Goal: Navigation & Orientation: Find specific page/section

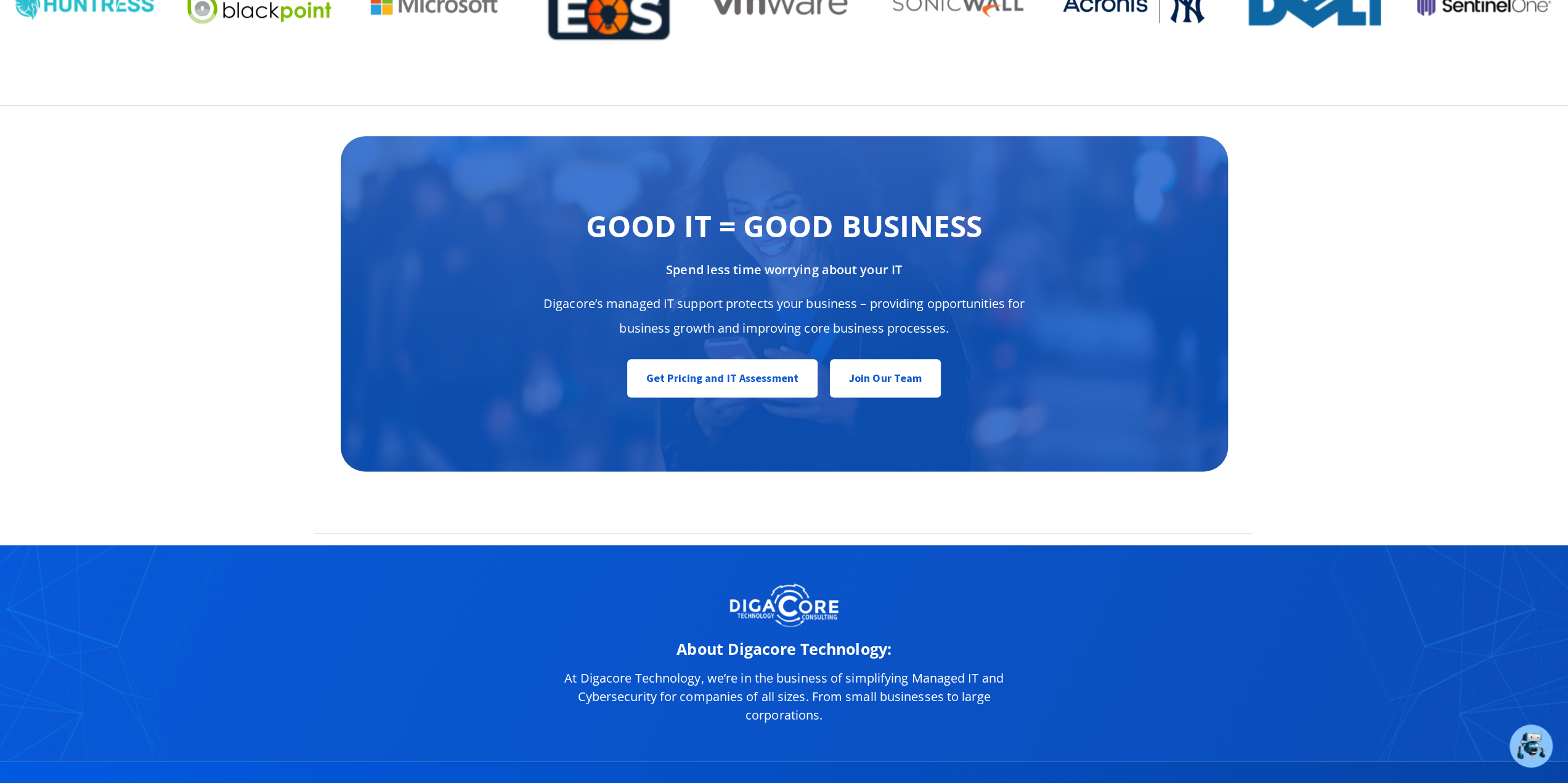
scroll to position [6474, 0]
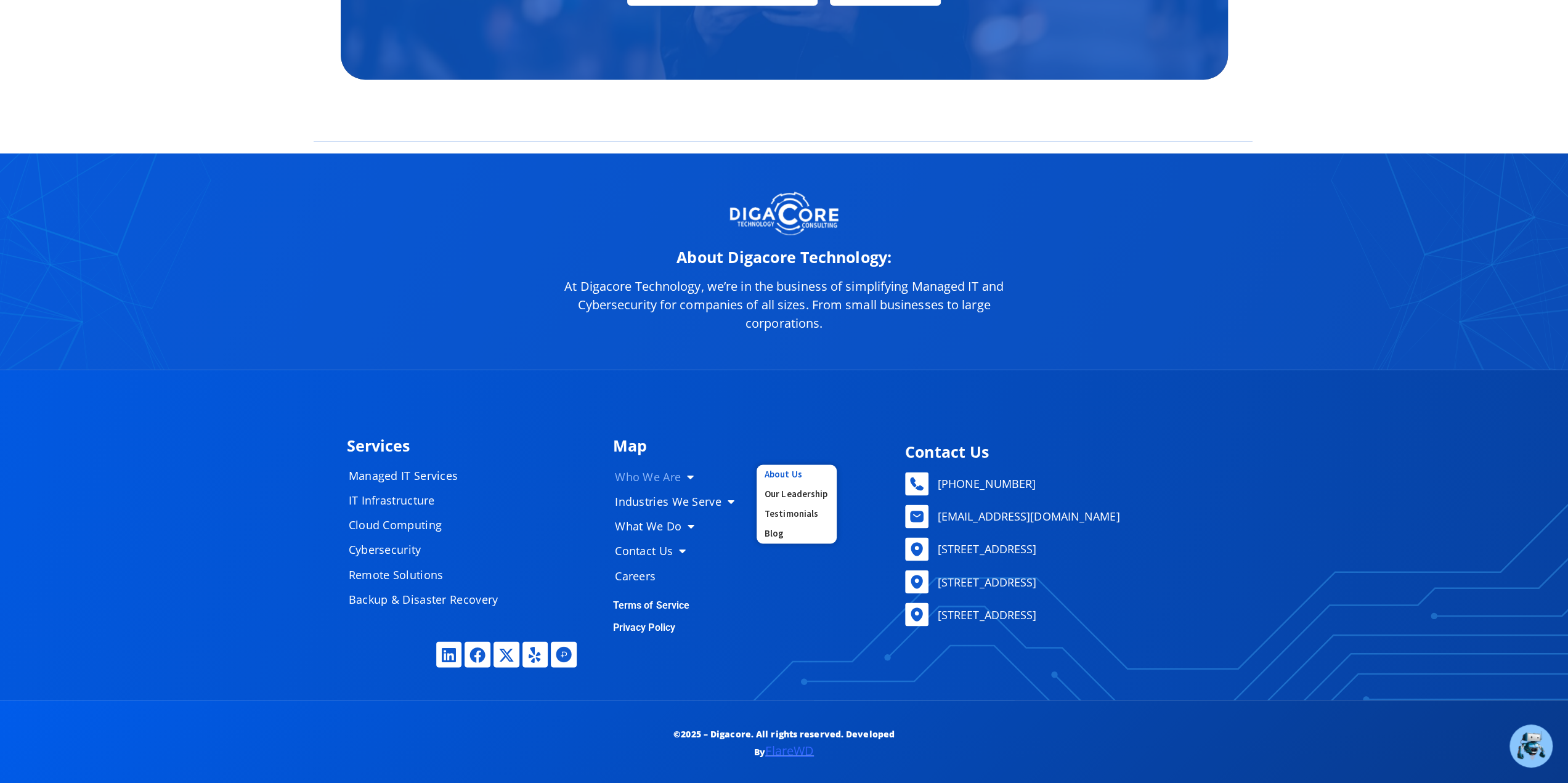
click at [788, 474] on link "About Us" at bounding box center [796, 474] width 80 height 20
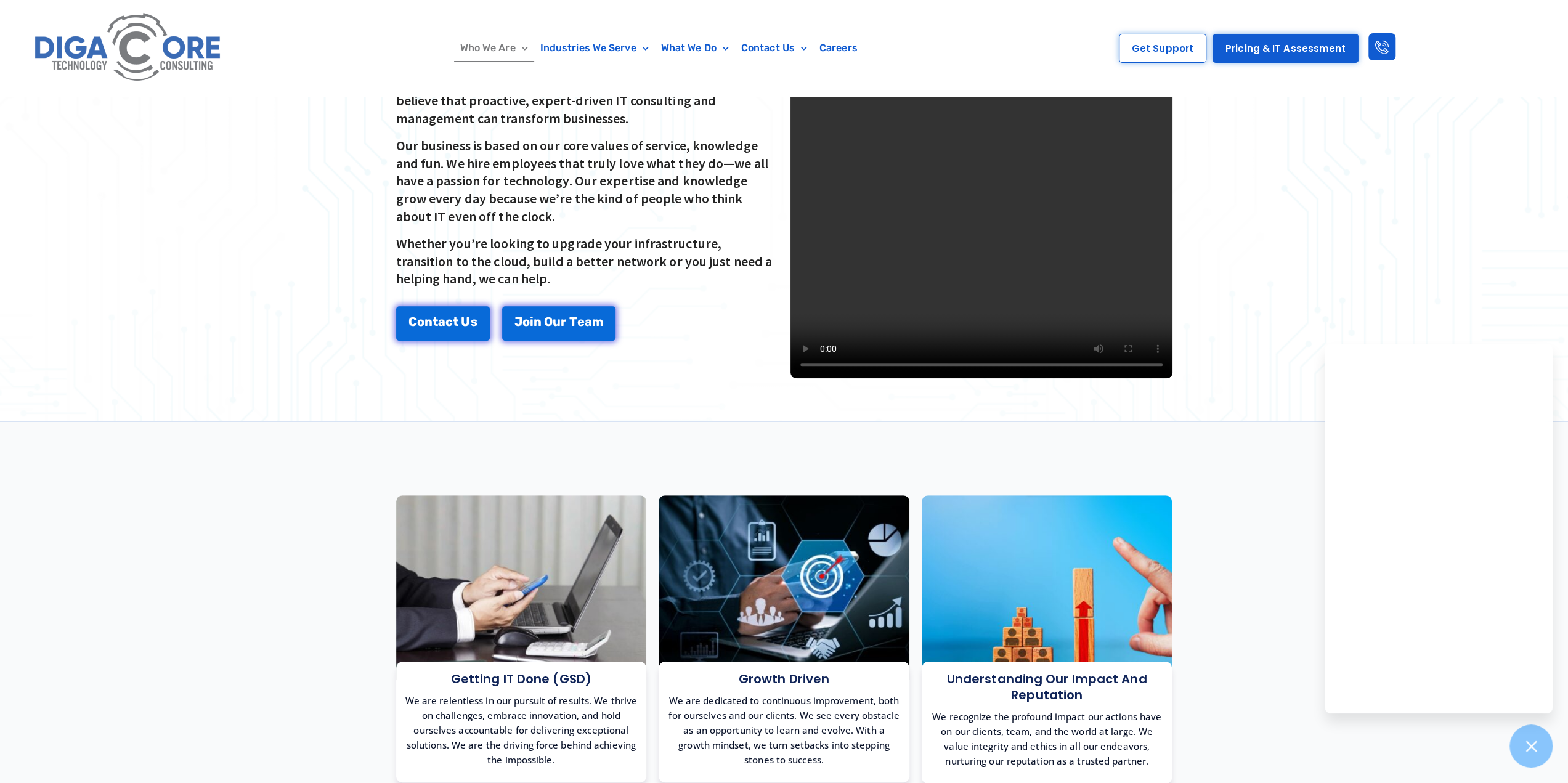
scroll to position [287, 0]
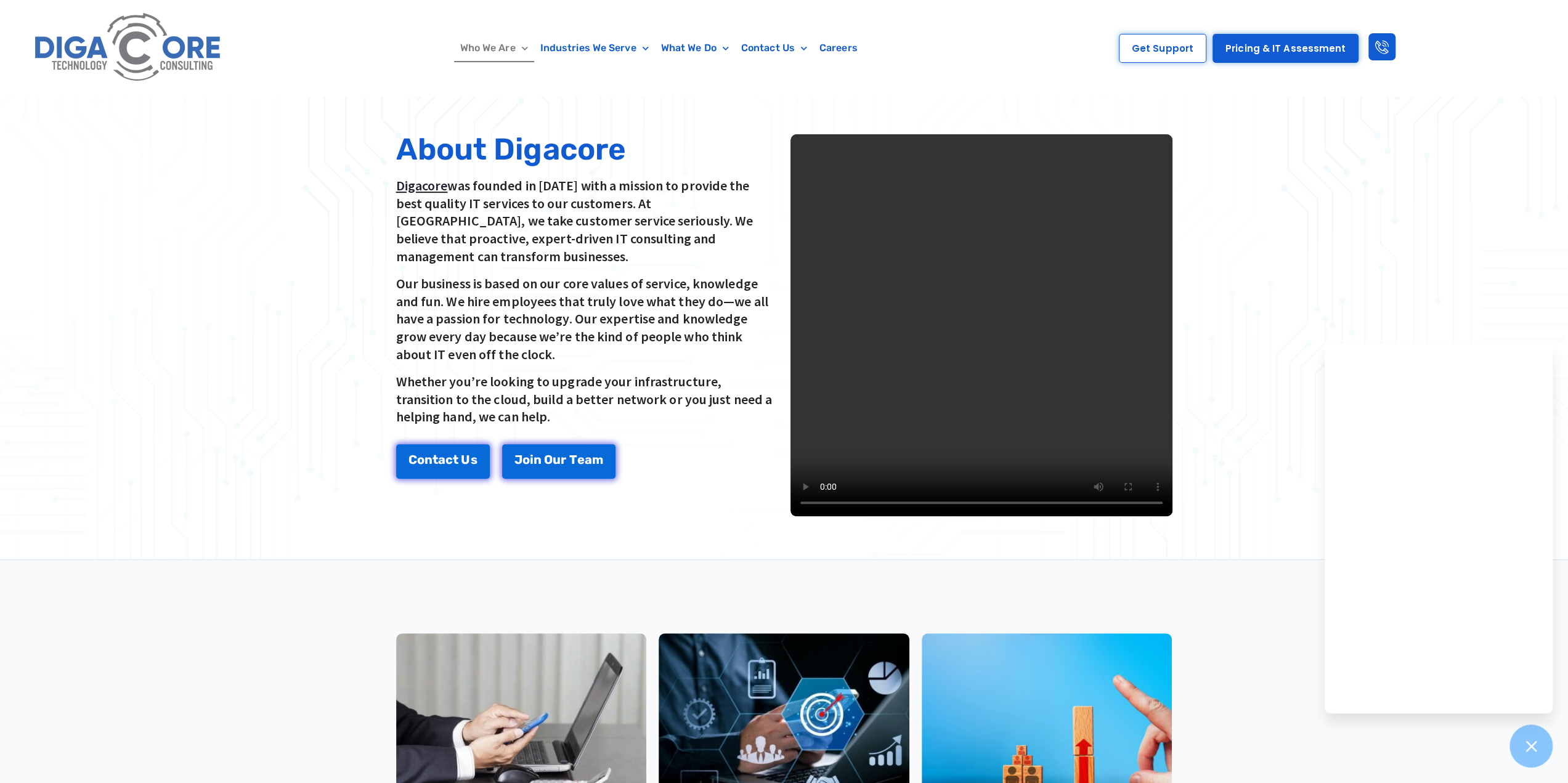
click at [896, 469] on video at bounding box center [982, 325] width 382 height 382
click at [978, 458] on video at bounding box center [982, 325] width 382 height 382
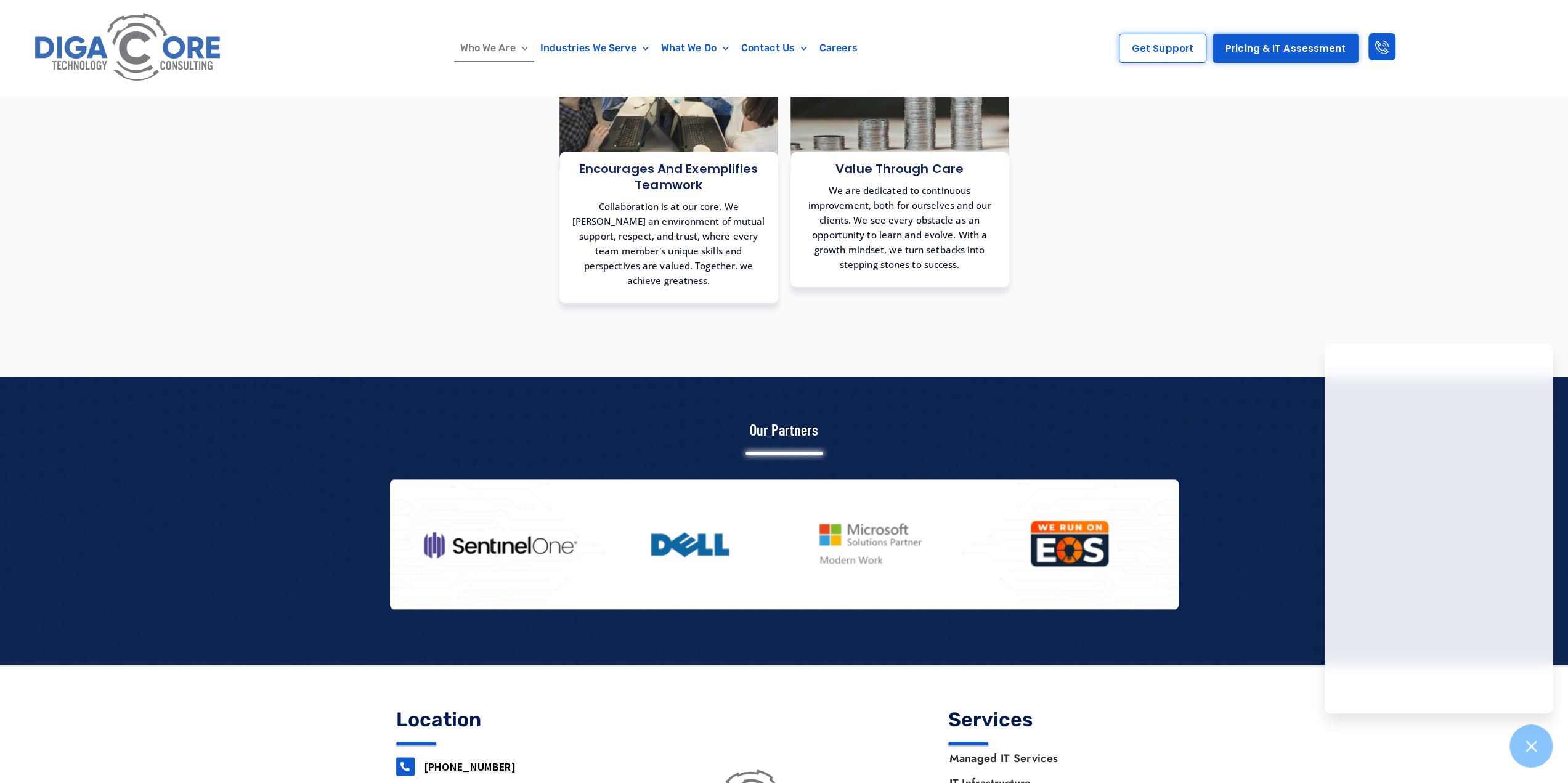
scroll to position [1382, 0]
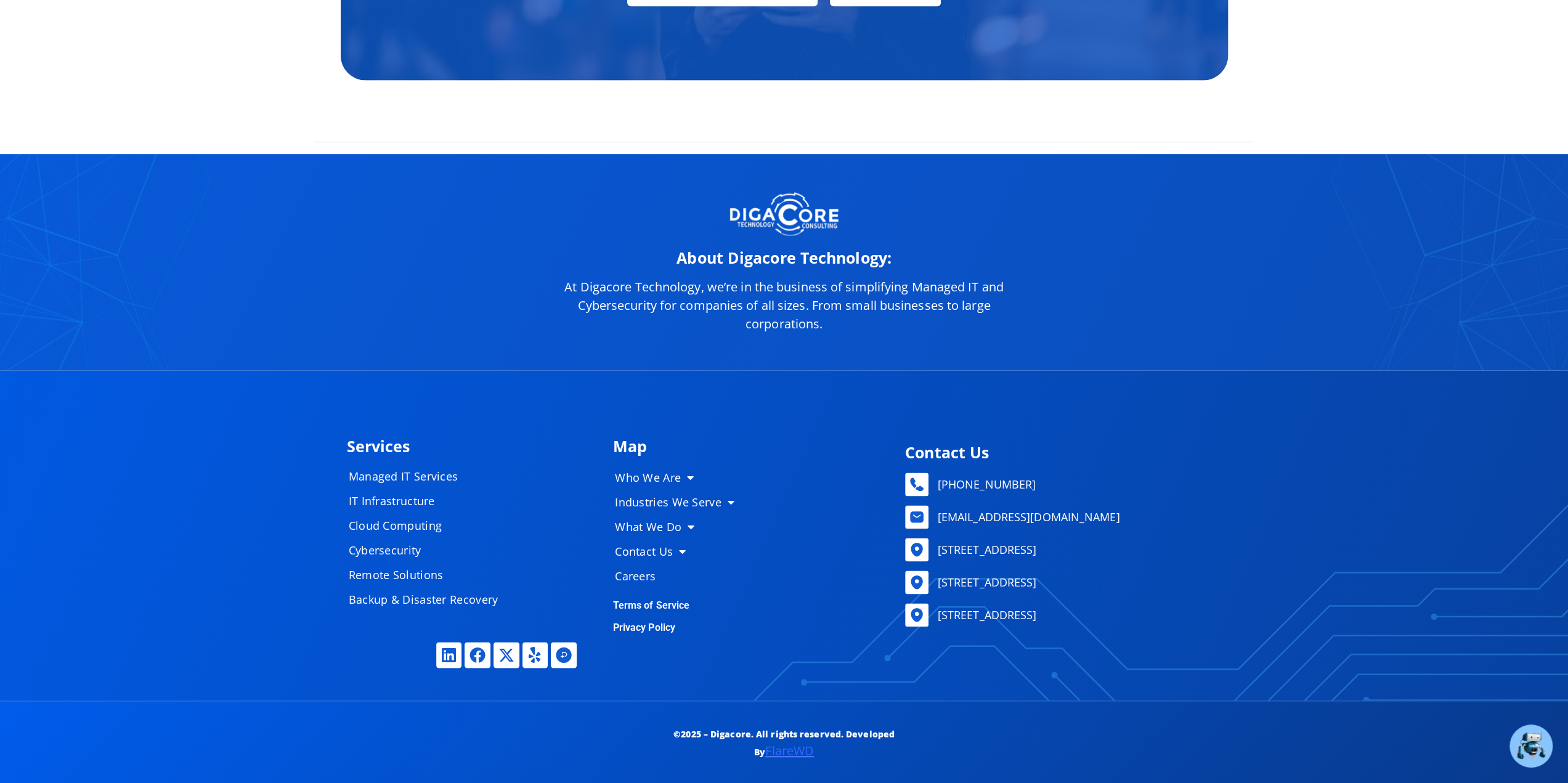
scroll to position [6029, 0]
click at [685, 475] on span "Menu" at bounding box center [687, 481] width 13 height 23
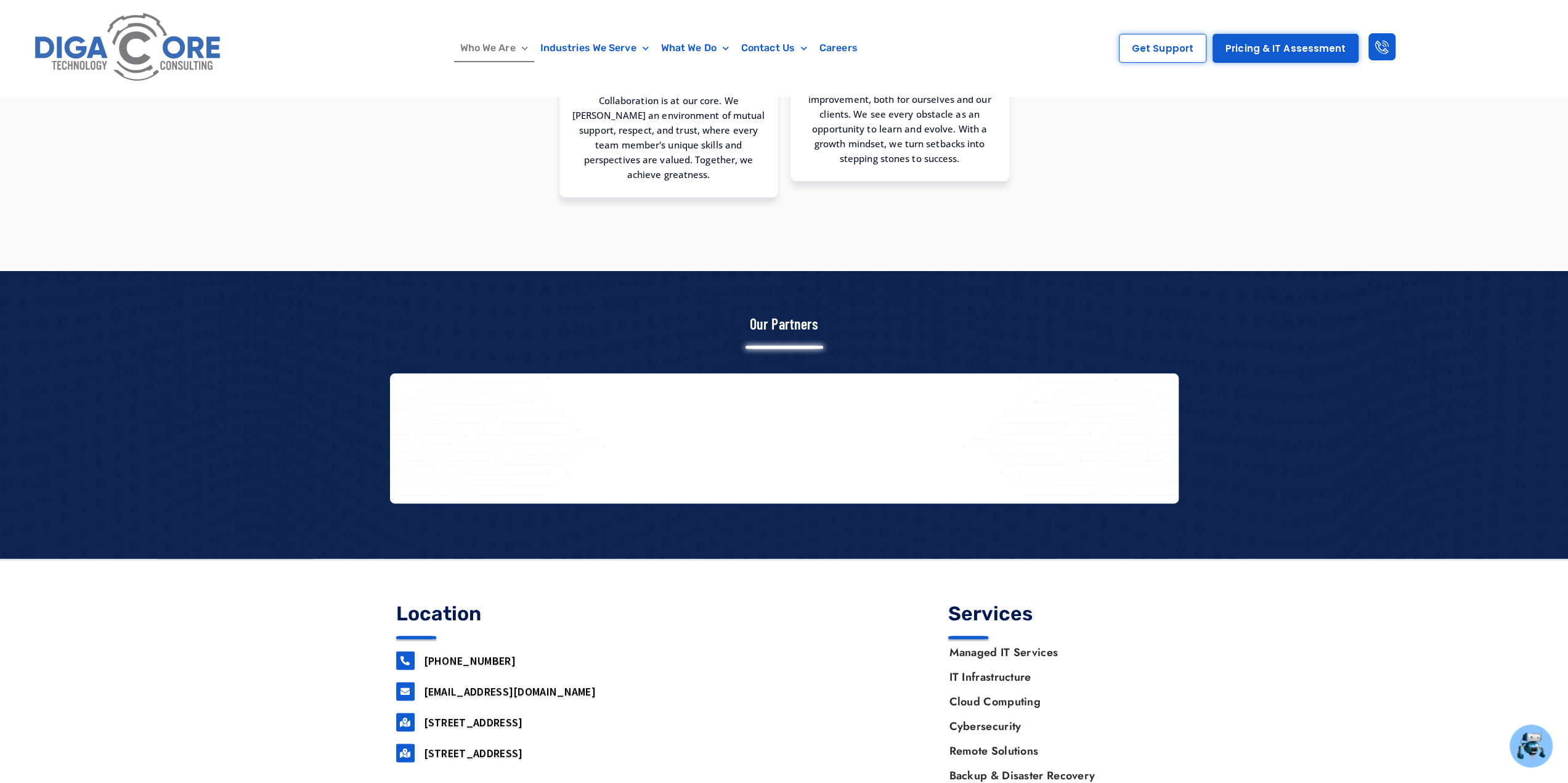
scroll to position [1382, 0]
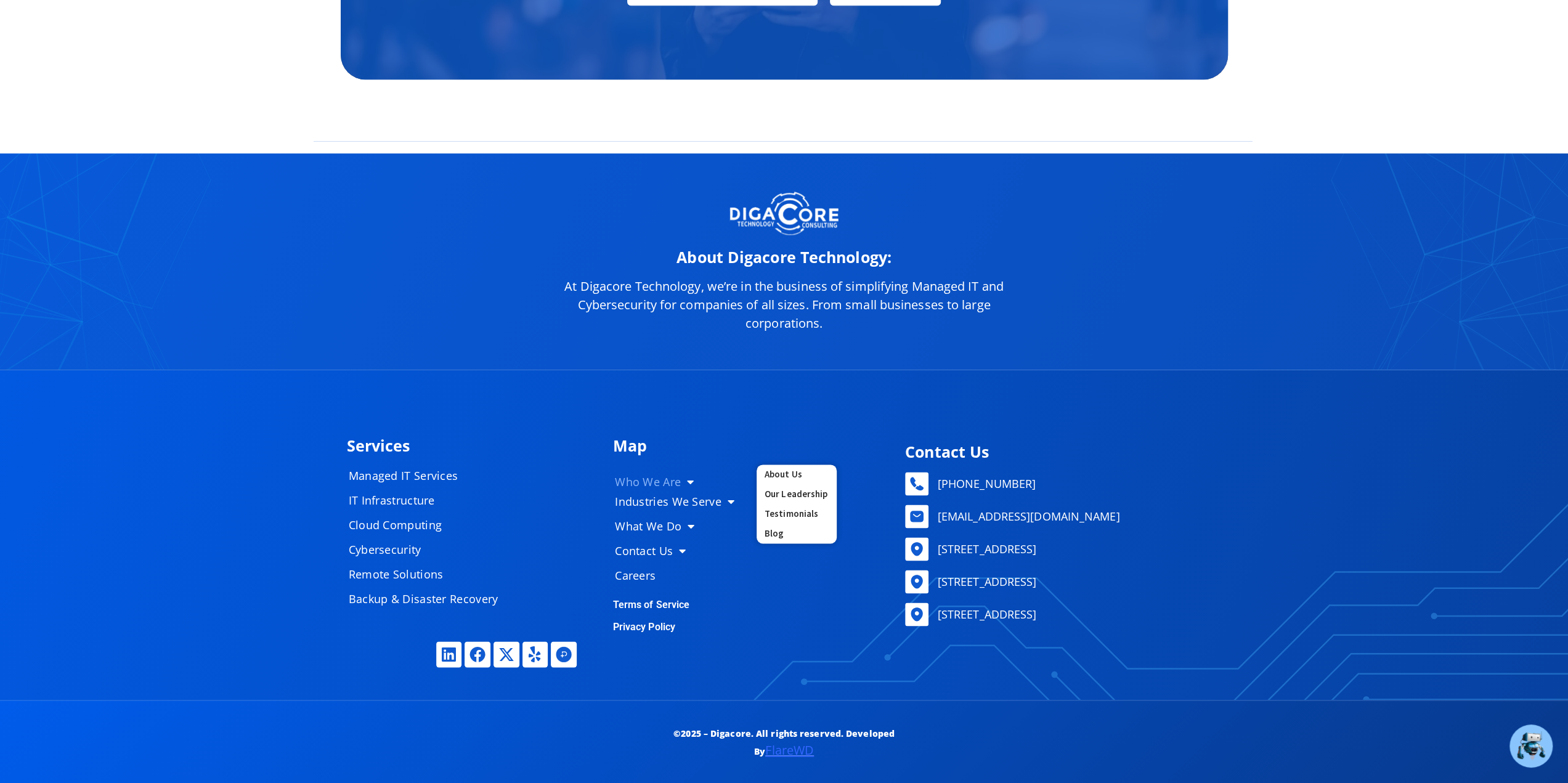
scroll to position [6474, 0]
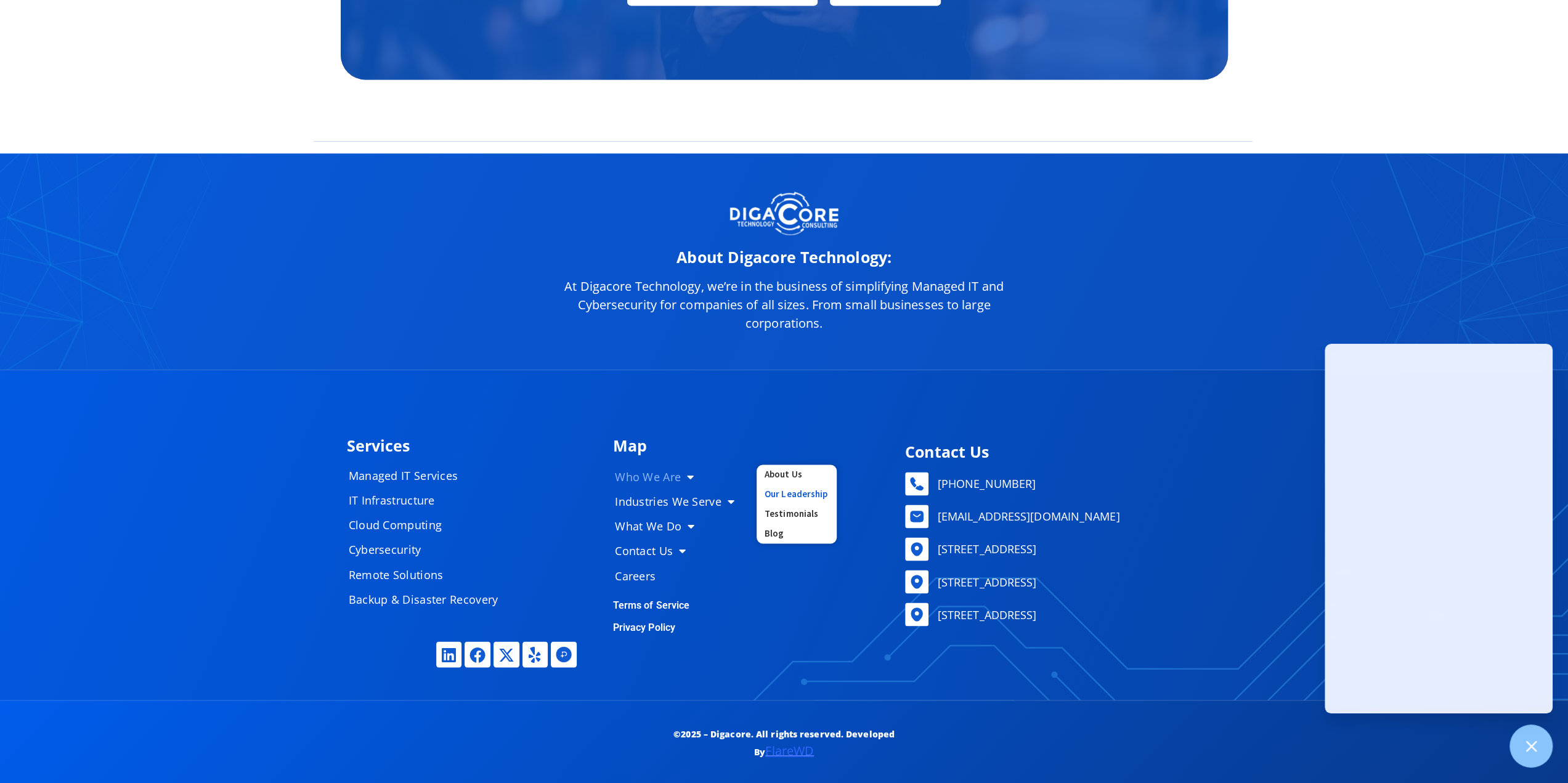
click at [778, 492] on link "Our Leadership" at bounding box center [796, 493] width 80 height 20
